Goal: Book appointment/travel/reservation

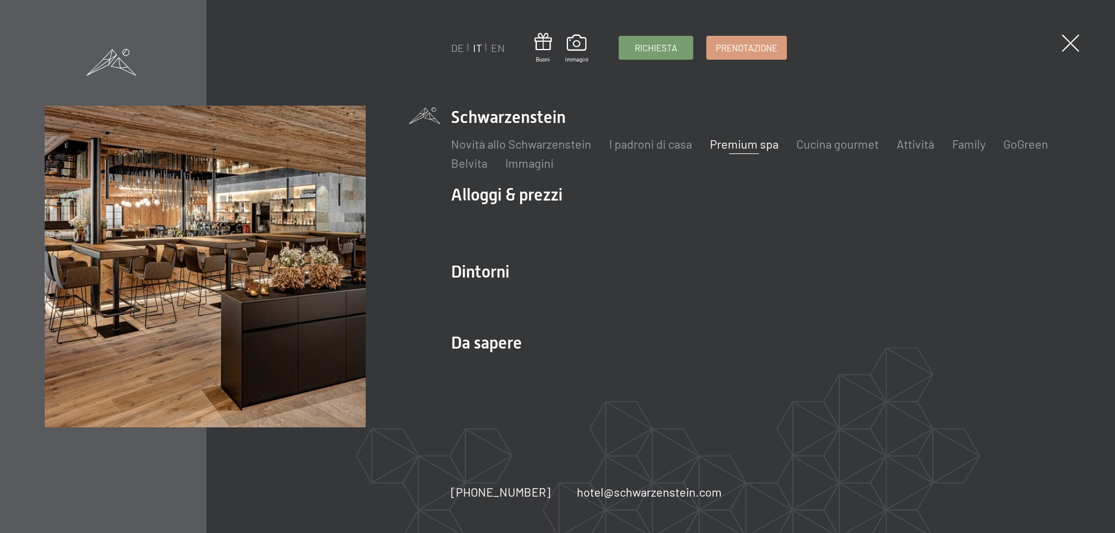
click at [751, 149] on link "Premium spa" at bounding box center [744, 144] width 69 height 14
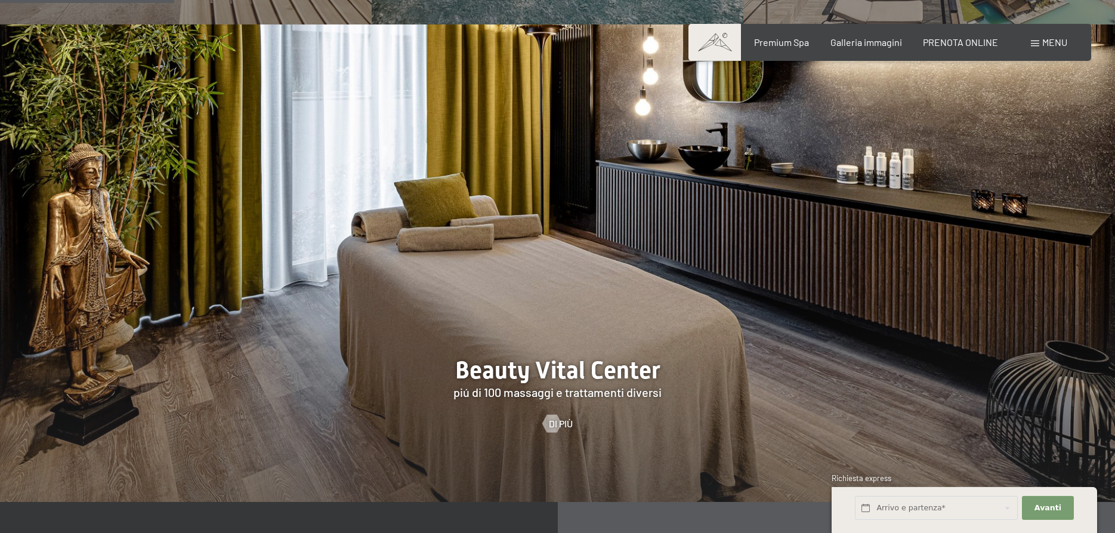
scroll to position [1400, 0]
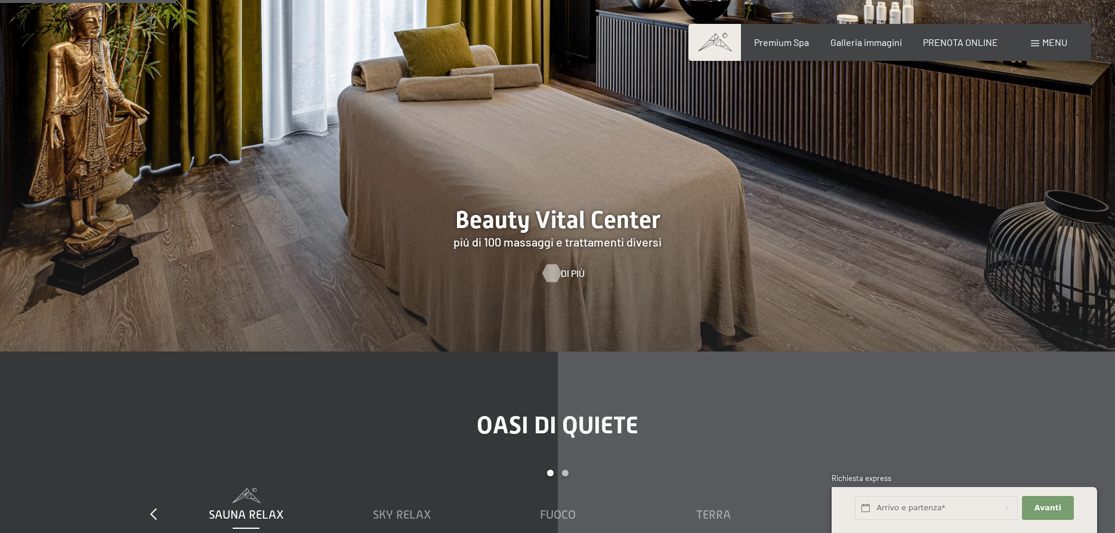
click at [557, 264] on div at bounding box center [551, 273] width 10 height 18
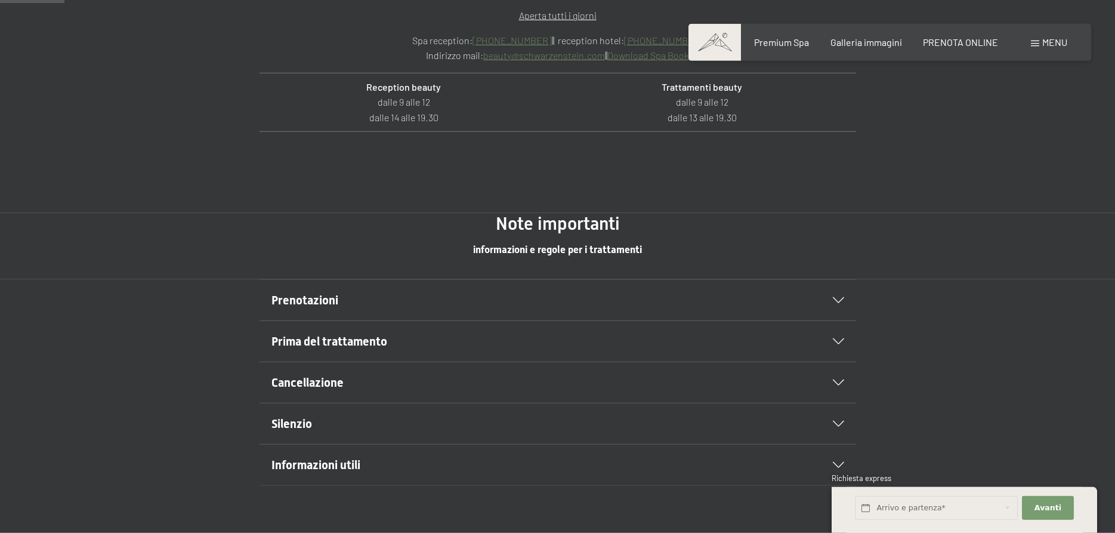
scroll to position [669, 0]
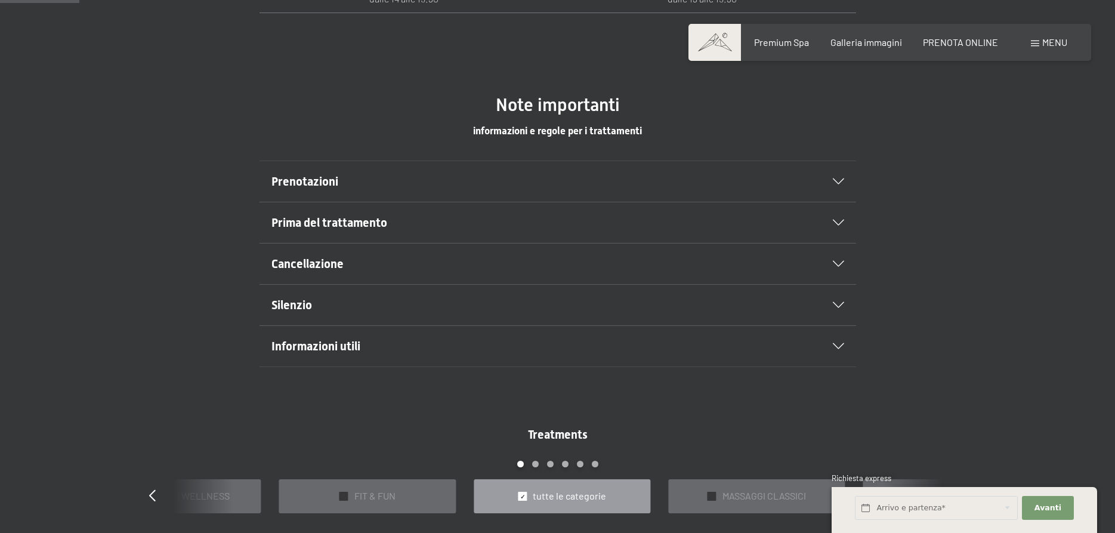
click at [828, 187] on div "Prenotazioni" at bounding box center [557, 181] width 573 height 41
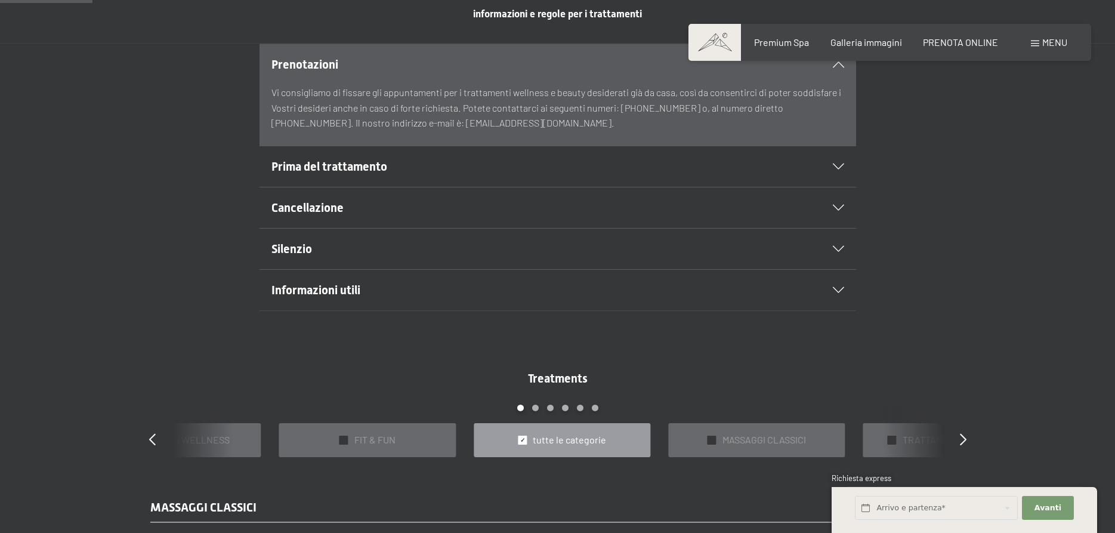
scroll to position [791, 0]
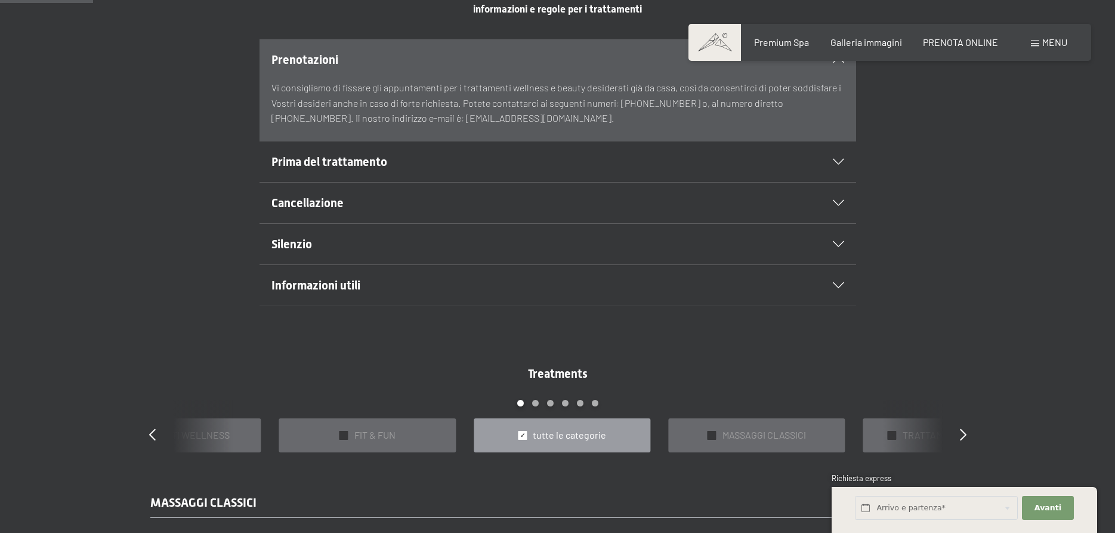
click at [843, 176] on div "Prima del trattamento" at bounding box center [557, 161] width 573 height 41
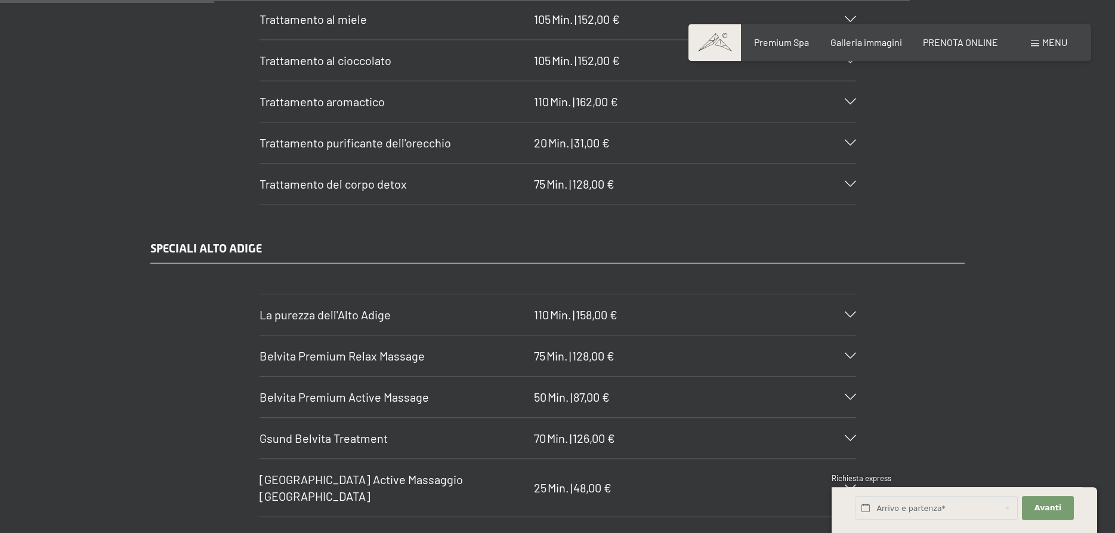
scroll to position [1826, 0]
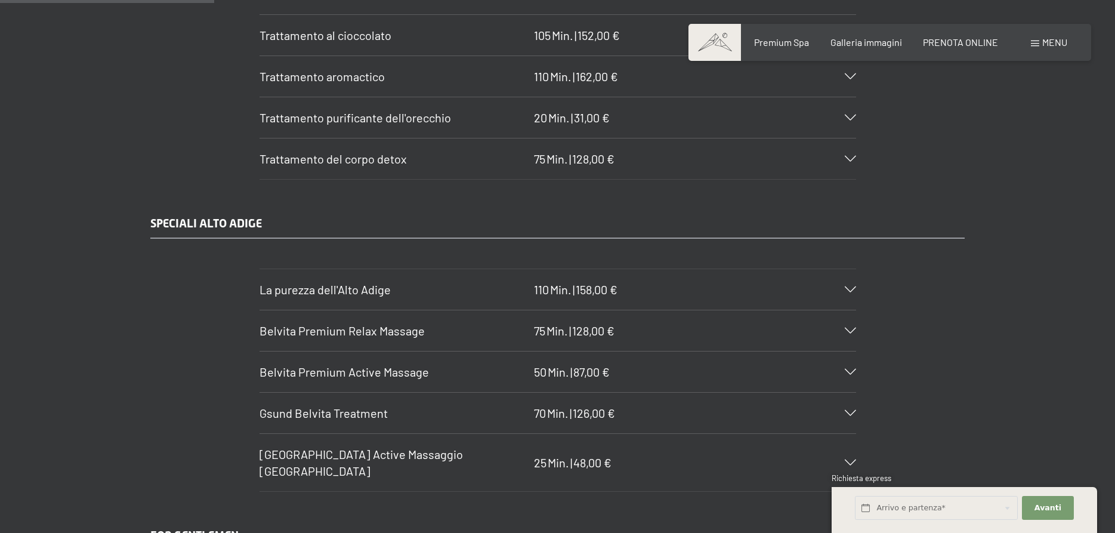
click at [845, 285] on div "La purezza dell'Alto Adige 110 Min. | 158,00 €" at bounding box center [558, 289] width 597 height 41
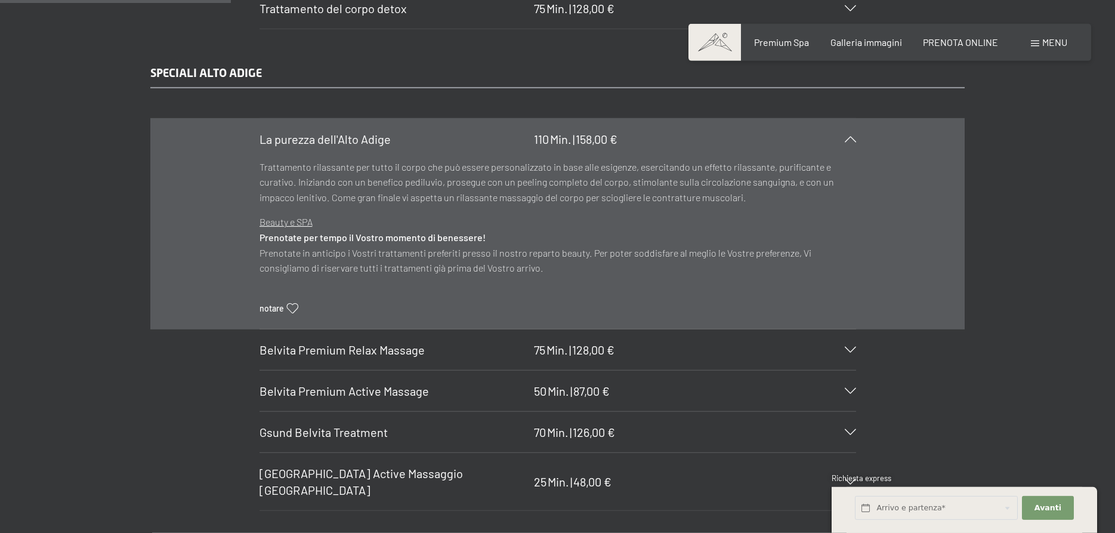
scroll to position [2008, 0]
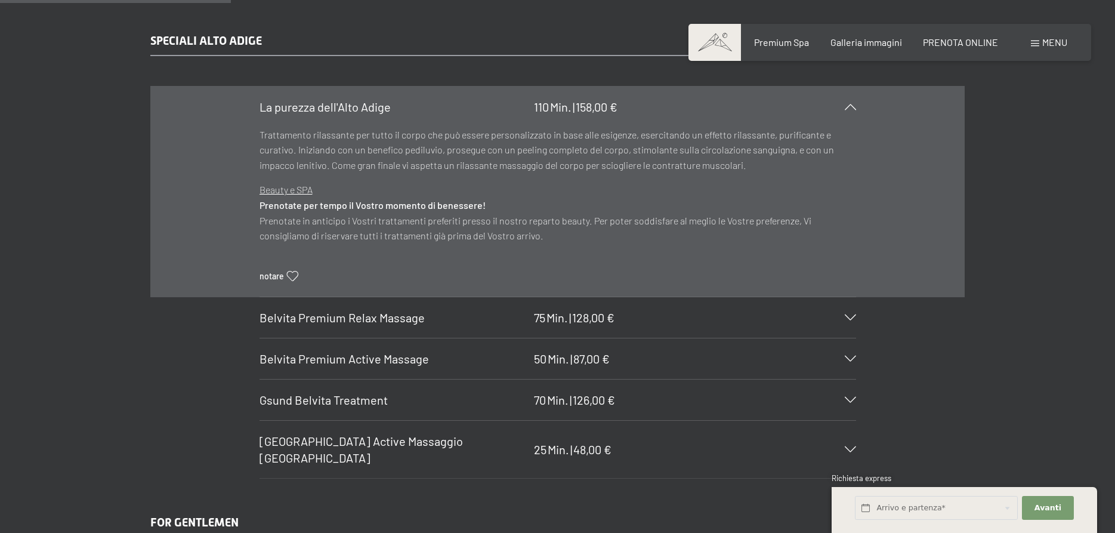
click at [856, 335] on section "Belvita Premium Relax Massage 75 Min. | 128,00 € Massaggio dolce equilibrante d…" at bounding box center [558, 318] width 597 height 42
click at [849, 338] on div "Belvita Premium Relax Massage 75 Min. | 128,00 €" at bounding box center [558, 317] width 597 height 41
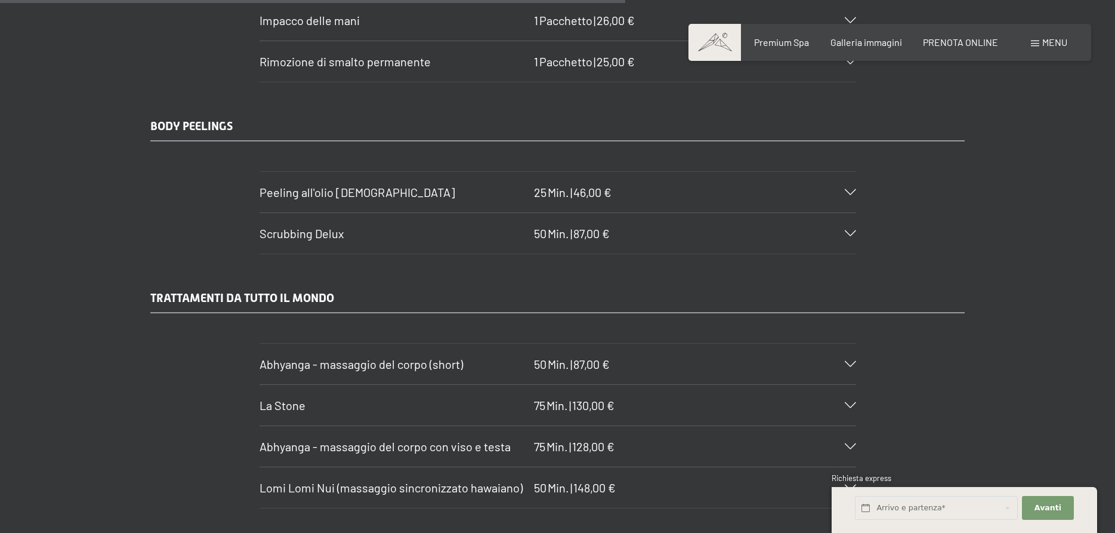
scroll to position [5477, 0]
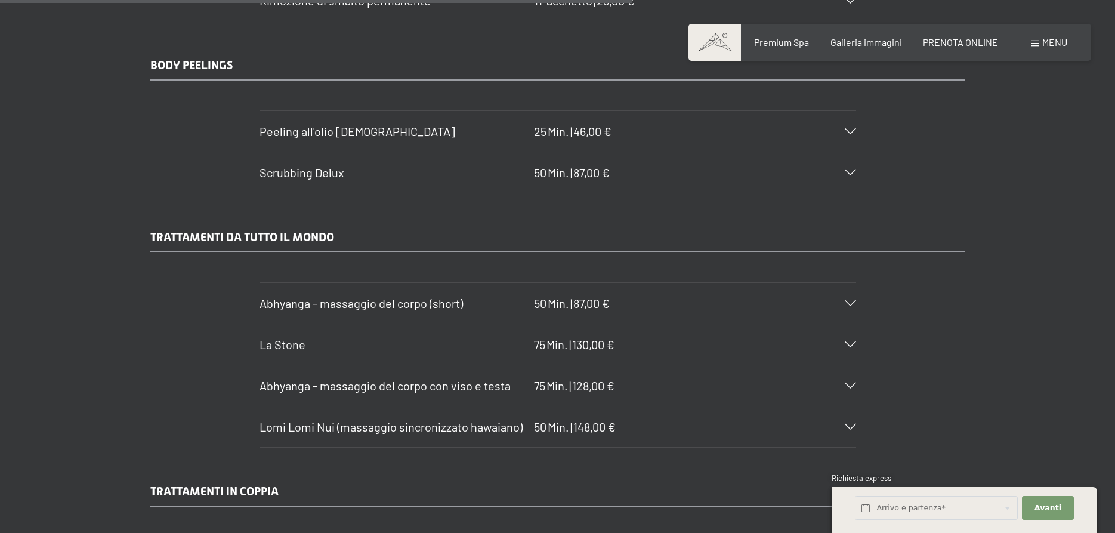
click at [848, 424] on icon at bounding box center [850, 427] width 11 height 6
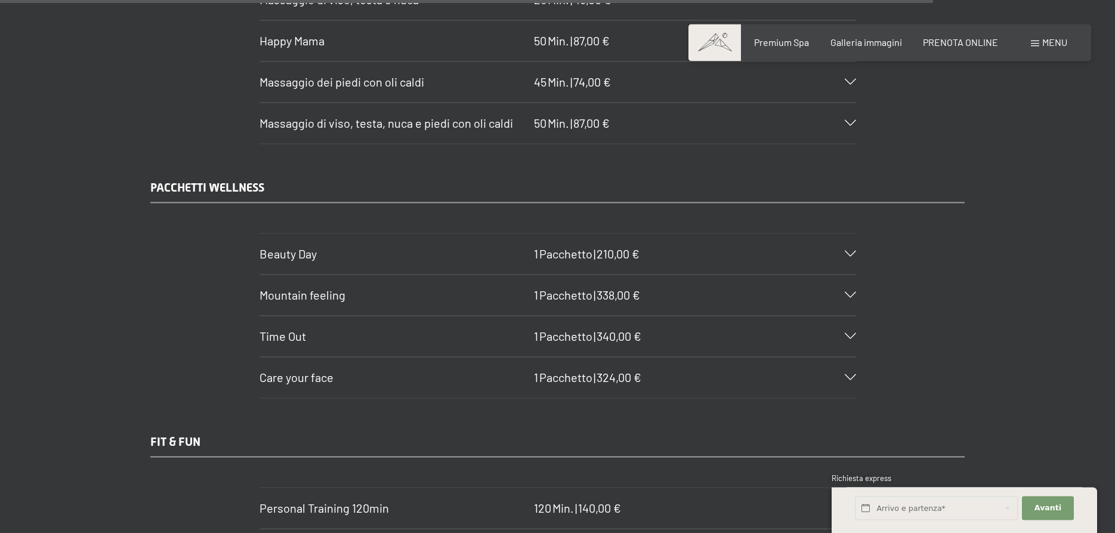
scroll to position [8170, 0]
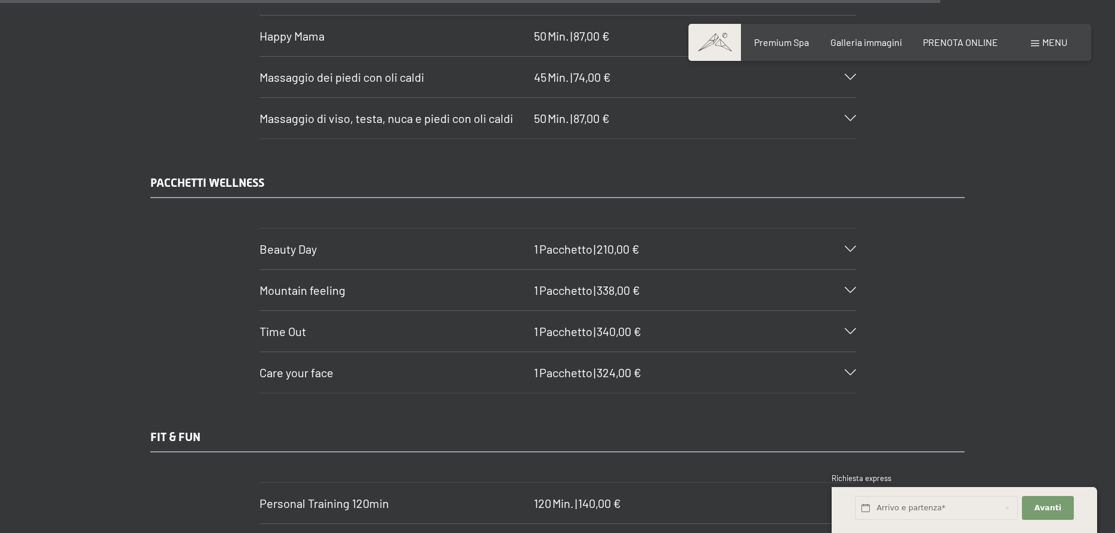
click at [850, 252] on div "Beauty Day 1 Pacchetto | 210,00 €" at bounding box center [558, 249] width 597 height 41
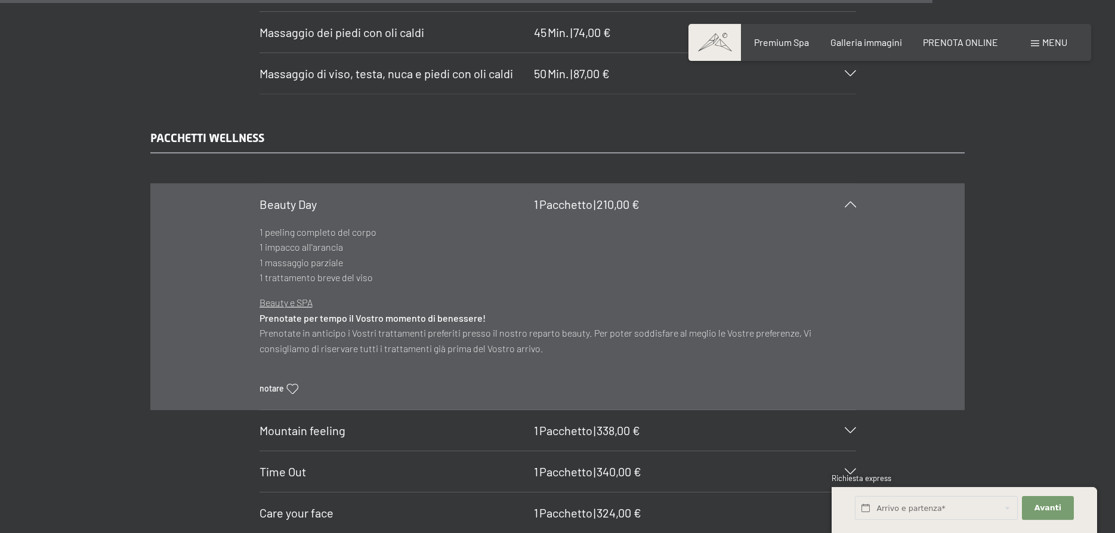
scroll to position [8166, 0]
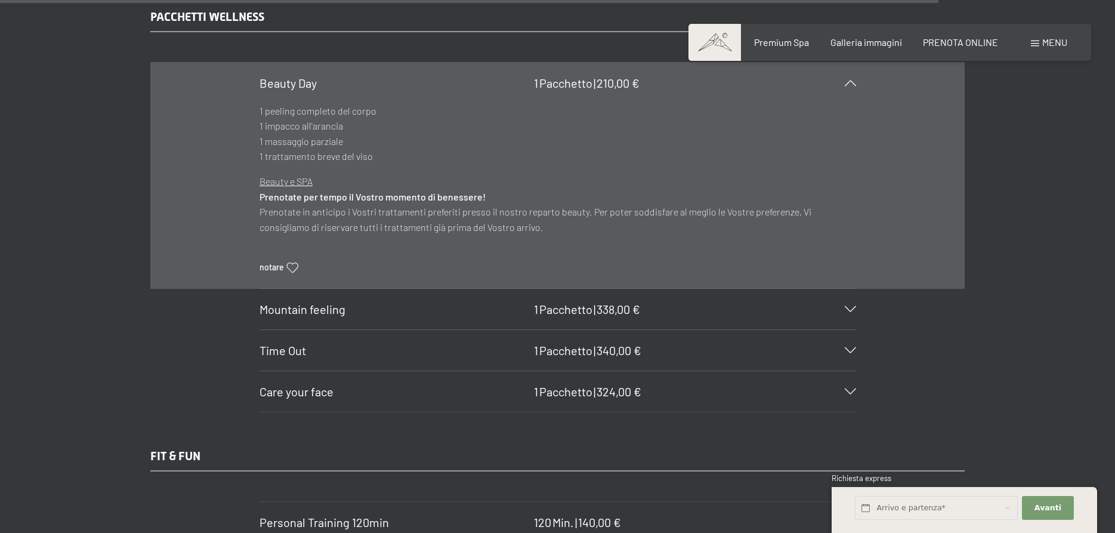
click at [856, 350] on section "Time Out 1 Pacchetto | 340,00 € 1 Trattamento del corpo detox 1 Abhyanga 1 impa…" at bounding box center [558, 350] width 597 height 42
click at [853, 350] on icon at bounding box center [850, 350] width 11 height 6
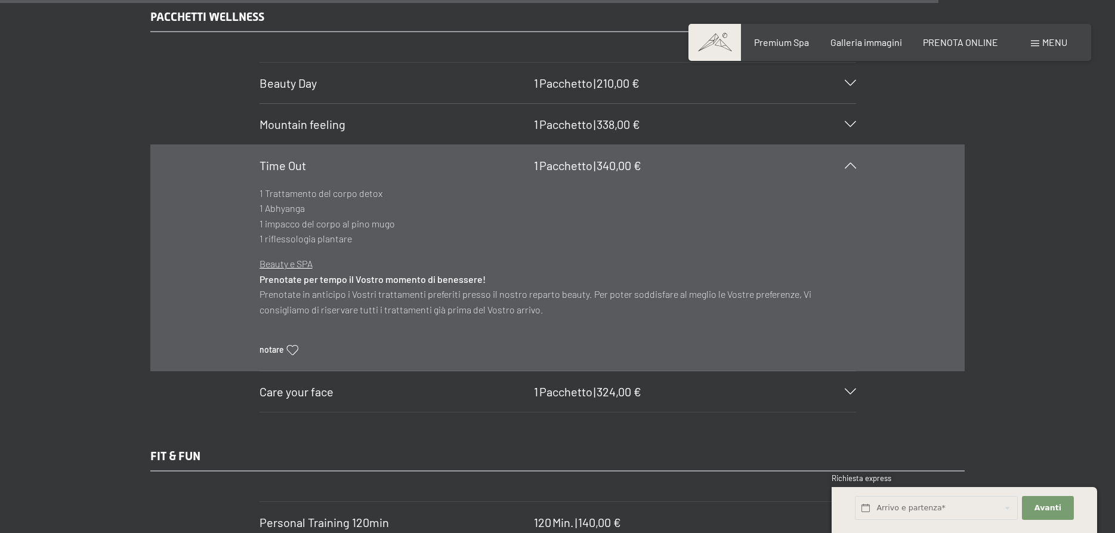
click at [856, 391] on icon at bounding box center [850, 391] width 11 height 6
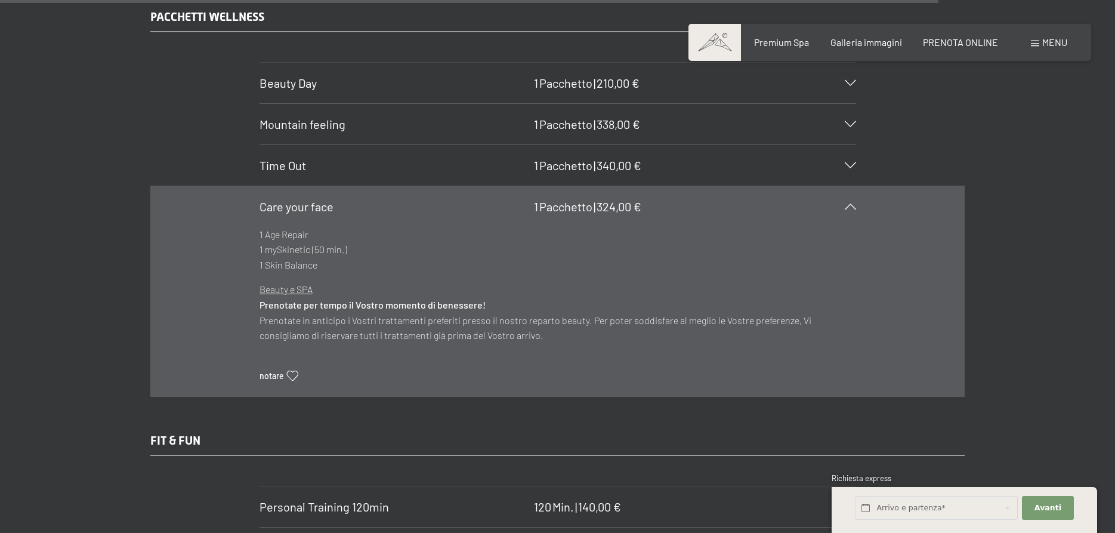
click at [856, 188] on section "Care your face 1 Pacchetto | 324,00 € 1 Age Repair 1 mySkinetic (50 min.) 1 Ski…" at bounding box center [558, 292] width 597 height 212
click at [853, 203] on icon at bounding box center [850, 206] width 11 height 6
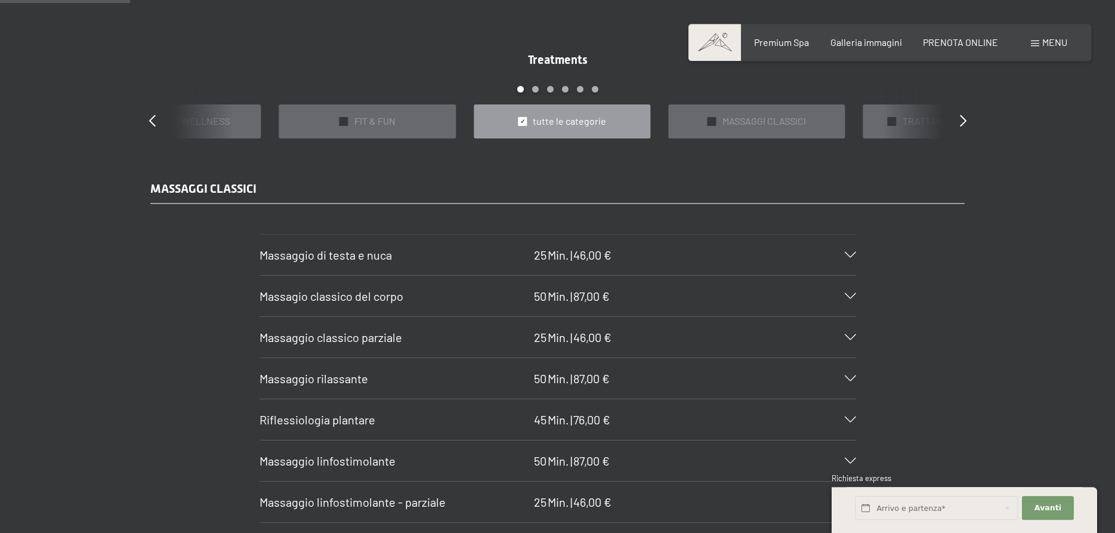
scroll to position [742, 0]
